Goal: Information Seeking & Learning: Learn about a topic

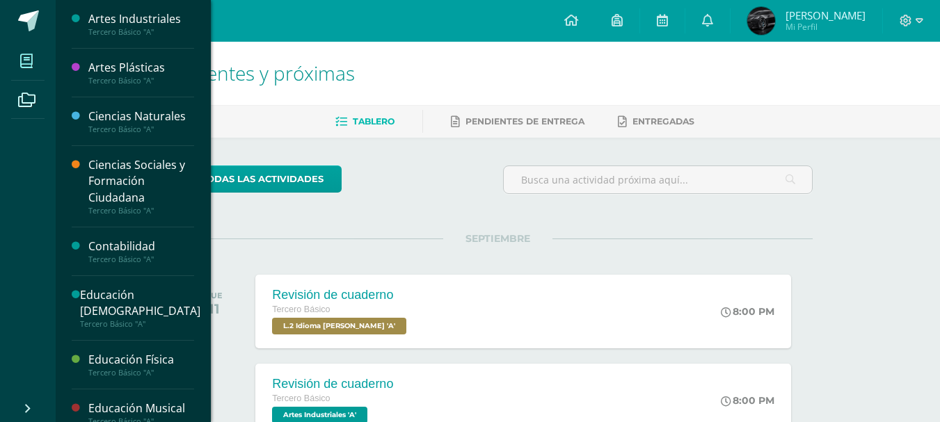
click at [13, 65] on span at bounding box center [26, 60] width 31 height 31
click at [180, 12] on div "Artes Industriales" at bounding box center [141, 19] width 106 height 16
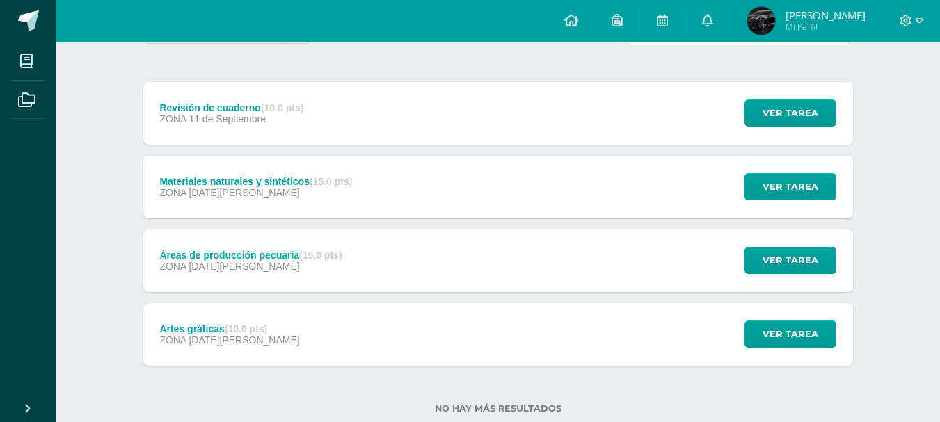
scroll to position [186, 0]
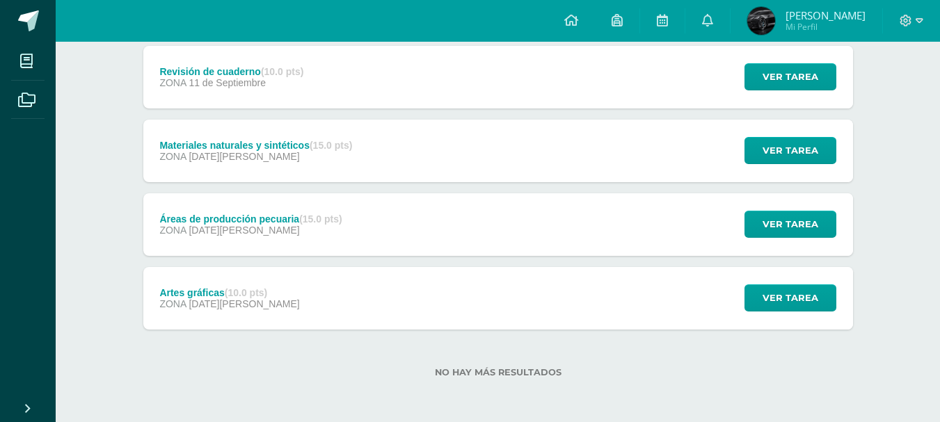
click at [386, 195] on div "Áreas de producción pecuaria (15.0 pts) ZONA 22 de Agosto Ver tarea Áreas de pr…" at bounding box center [497, 224] width 709 height 63
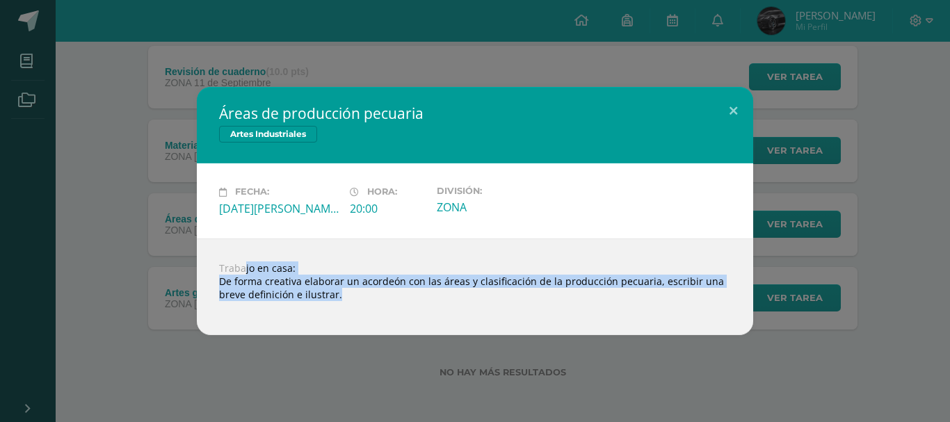
drag, startPoint x: 209, startPoint y: 266, endPoint x: 386, endPoint y: 301, distance: 180.2
click at [386, 301] on div "Trabajo en casa: De forma creativa elaborar un acordeón con las áreas y clasifi…" at bounding box center [475, 287] width 556 height 97
click at [361, 343] on div "Áreas de producción pecuaria Artes Industriales Fecha: Viernes 22 de Agosto Hor…" at bounding box center [475, 211] width 950 height 422
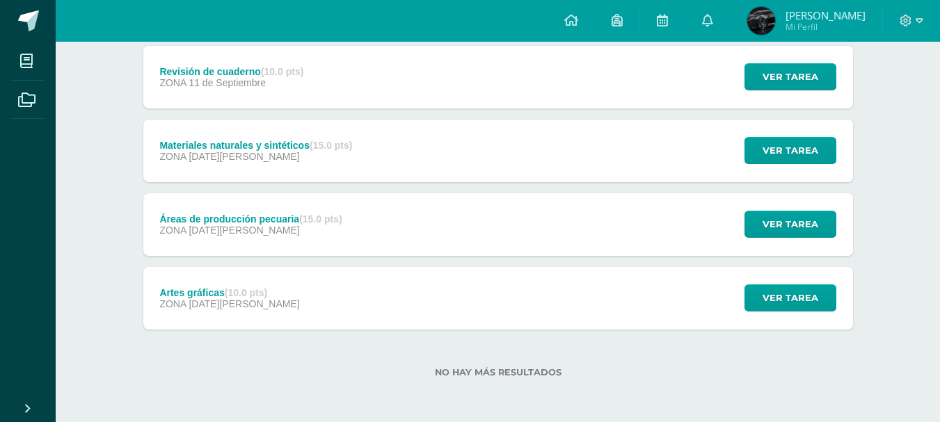
click at [314, 305] on div "Artes gráficas (10.0 pts) ZONA 13 de Agosto Ver tarea Artes gráficas Artes Indu…" at bounding box center [497, 298] width 709 height 63
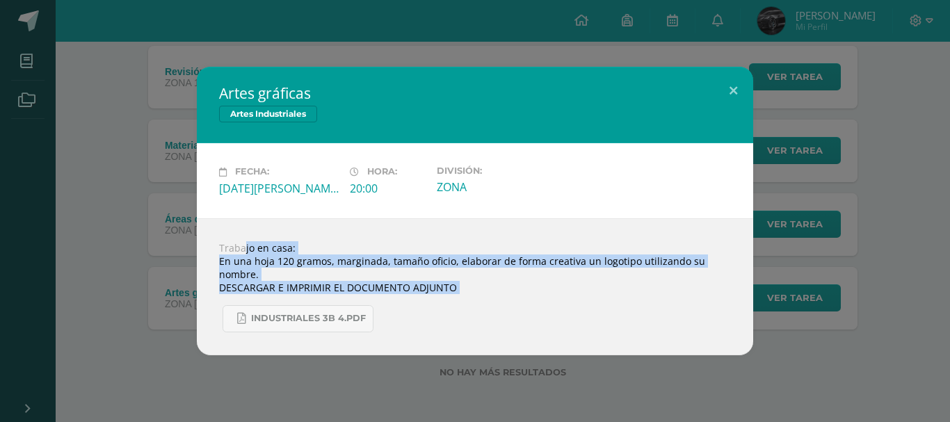
drag, startPoint x: 365, startPoint y: 394, endPoint x: 205, endPoint y: 227, distance: 231.2
click at [205, 227] on div "Artes gráficas Artes Industriales Fecha: Miércoles 13 de Agosto Hora: 20:00 Div…" at bounding box center [475, 211] width 950 height 422
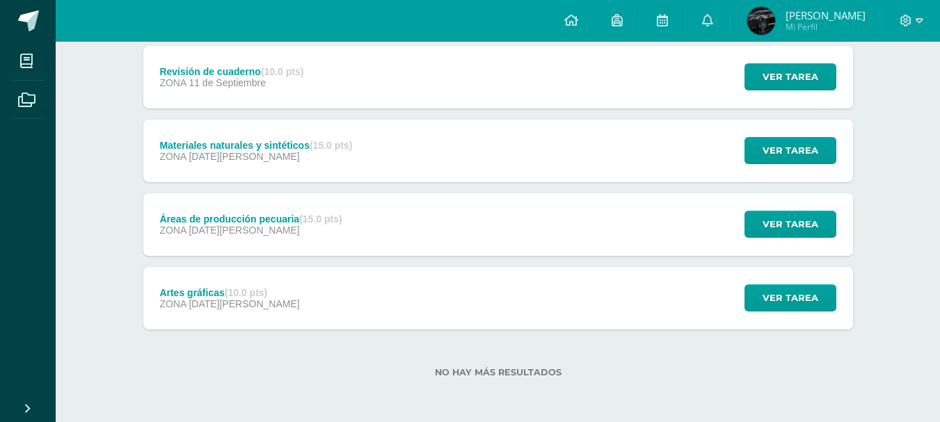
click at [199, 157] on span "29 de Agosto" at bounding box center [243, 156] width 111 height 11
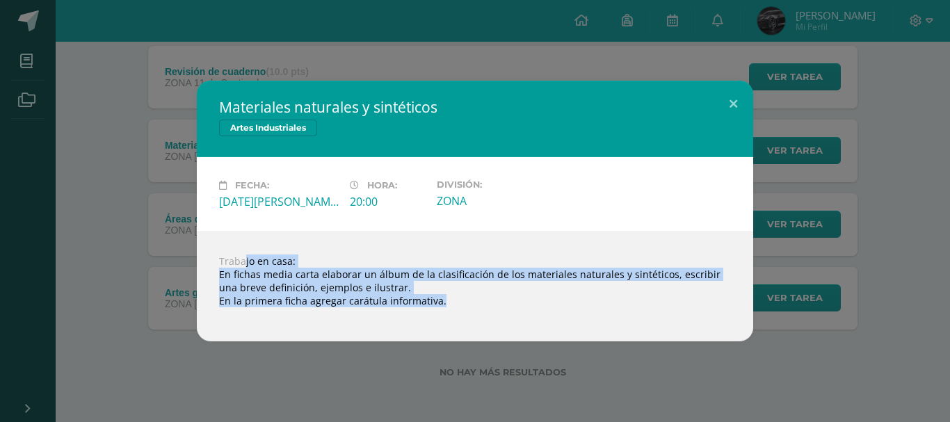
drag, startPoint x: 197, startPoint y: 264, endPoint x: 503, endPoint y: 341, distance: 315.6
click at [503, 341] on div "Materiales naturales y sintéticos Artes Industriales Fecha: Viernes 29 de Agost…" at bounding box center [475, 211] width 939 height 261
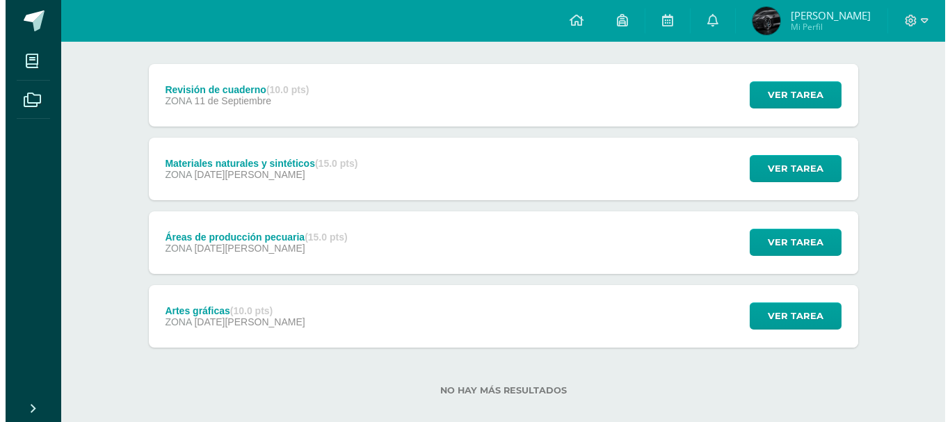
scroll to position [166, 0]
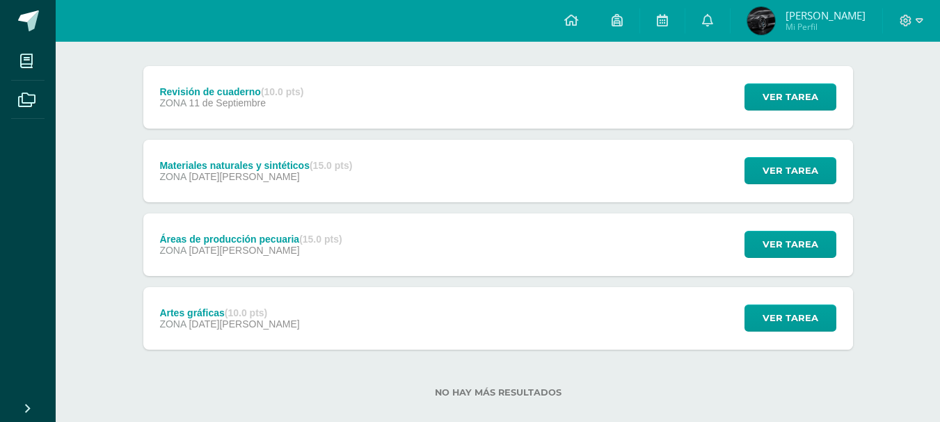
click at [258, 255] on div "ZONA 22 de Agosto" at bounding box center [250, 250] width 182 height 11
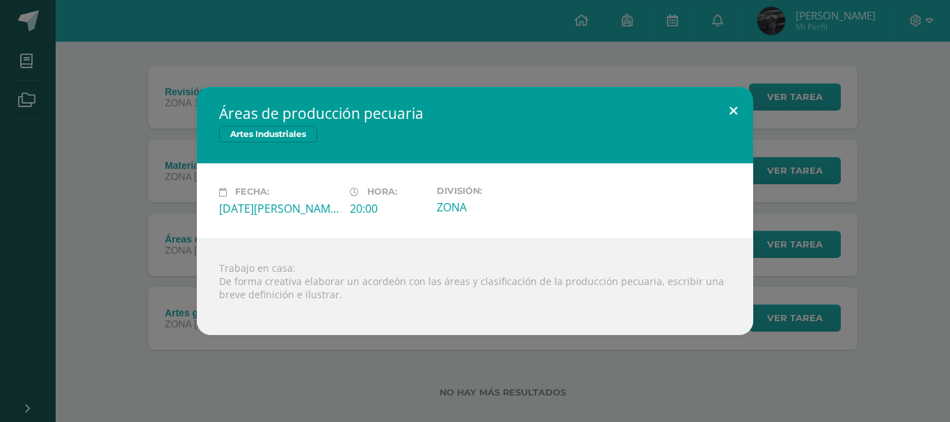
click at [730, 108] on button at bounding box center [734, 110] width 40 height 47
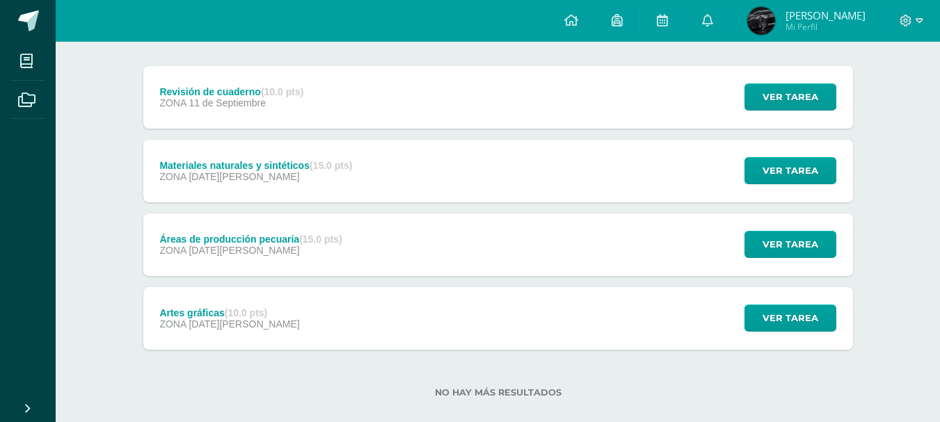
click at [222, 177] on span "29 de Agosto" at bounding box center [243, 176] width 111 height 11
